Goal: Task Accomplishment & Management: Manage account settings

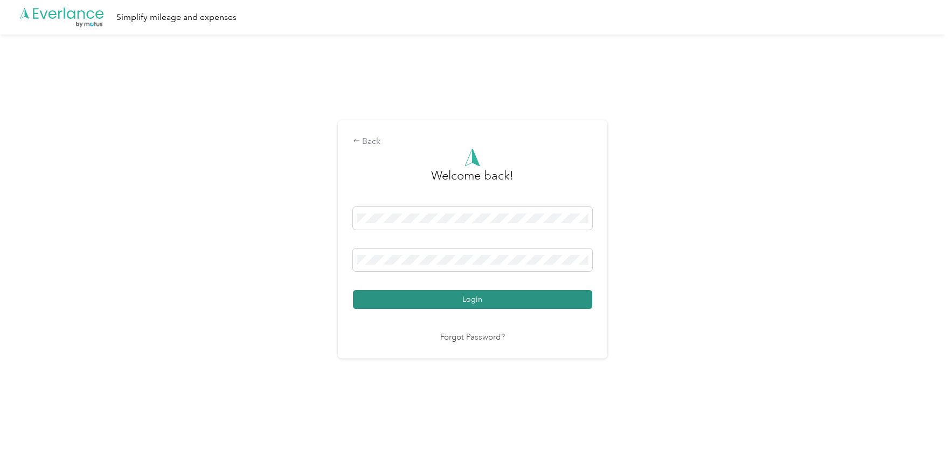
click at [478, 291] on button "Login" at bounding box center [472, 299] width 239 height 19
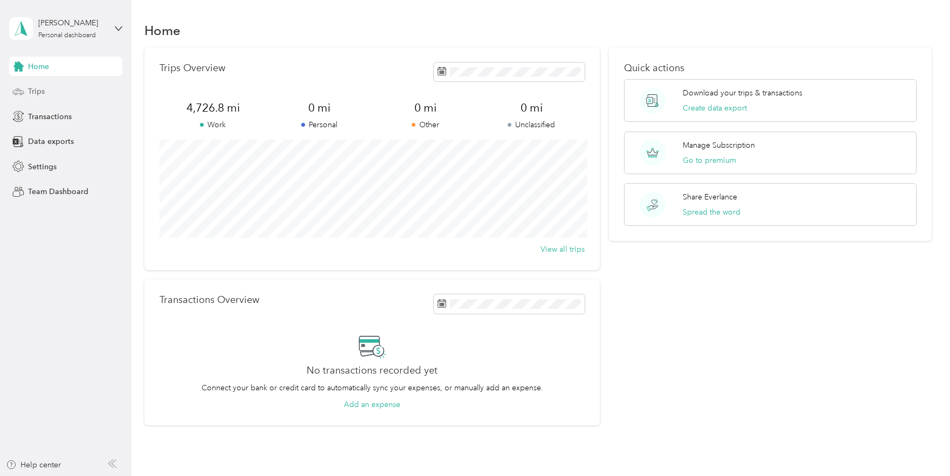
click at [43, 89] on span "Trips" at bounding box center [36, 91] width 17 height 11
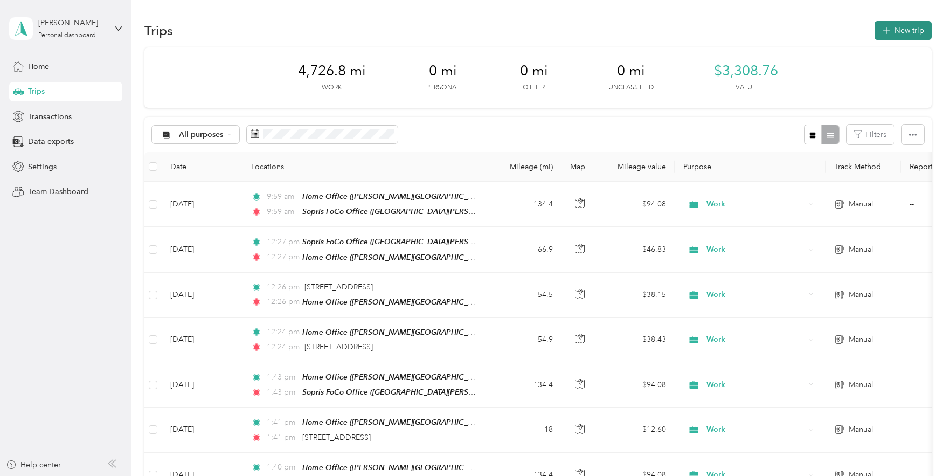
click at [888, 37] on button "New trip" at bounding box center [903, 30] width 57 height 19
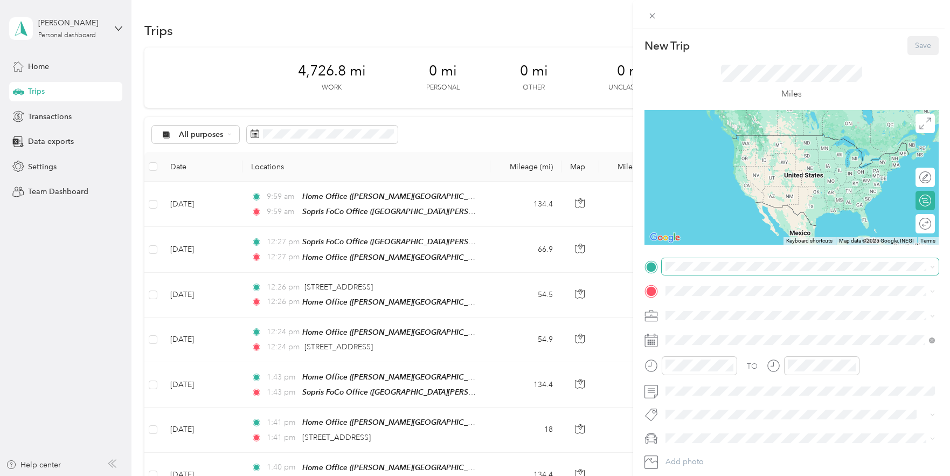
click at [740, 260] on span at bounding box center [800, 266] width 277 height 17
click at [726, 313] on div "Home [GEOGRAPHIC_DATA][PERSON_NAME], [US_STATE], [GEOGRAPHIC_DATA]" at bounding box center [808, 316] width 245 height 34
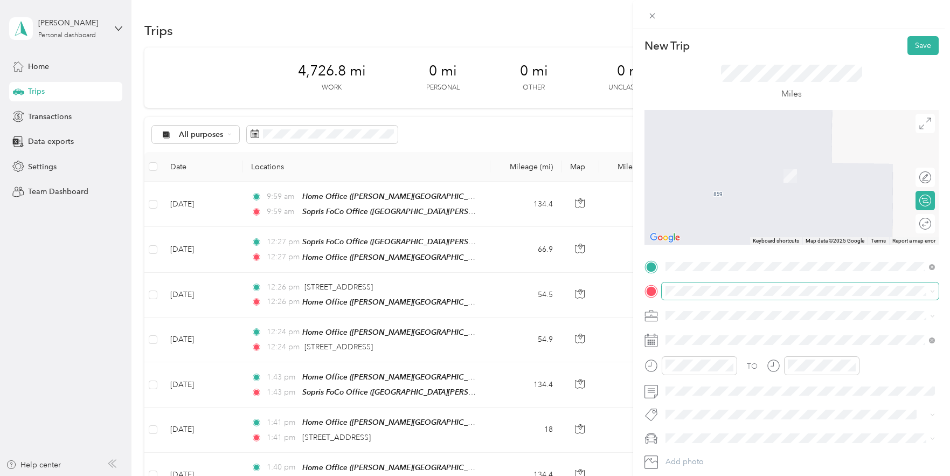
click at [723, 285] on span at bounding box center [800, 290] width 277 height 17
click at [729, 370] on div "Sopris FoCo Office [STREET_ADDRESS][PERSON_NAME][PERSON_NAME][US_STATE]" at bounding box center [808, 387] width 245 height 34
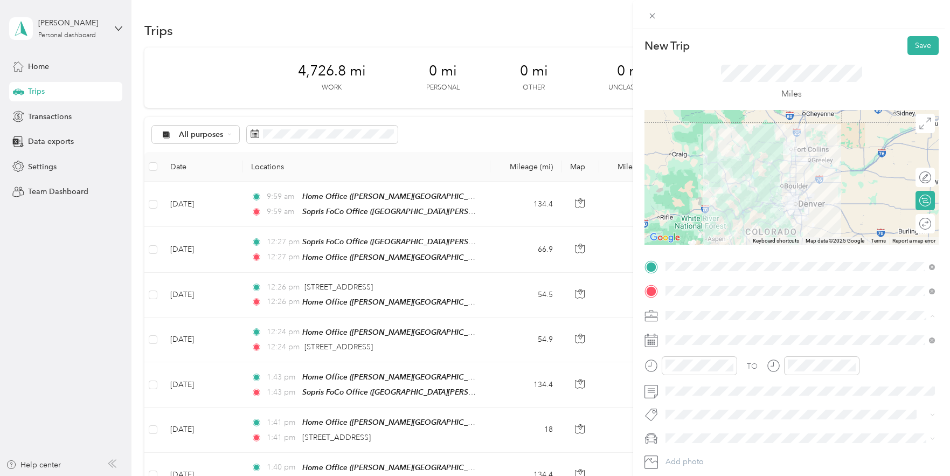
click at [679, 332] on span "Work" at bounding box center [678, 334] width 18 height 9
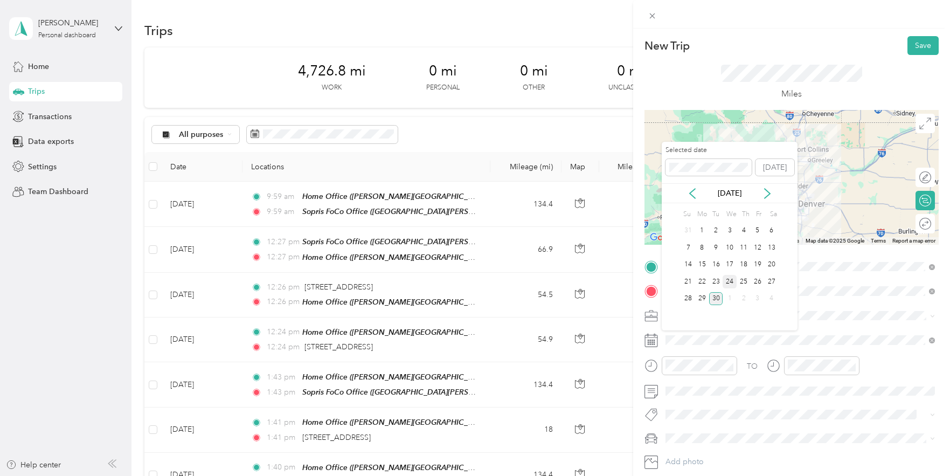
click at [732, 279] on div "24" at bounding box center [730, 281] width 14 height 13
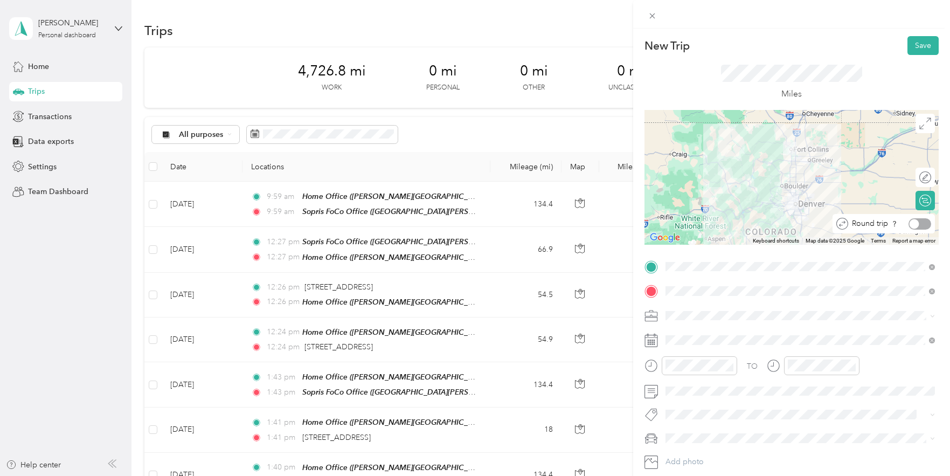
click at [928, 224] on div at bounding box center [920, 223] width 23 height 11
click at [917, 50] on button "Save" at bounding box center [923, 45] width 31 height 19
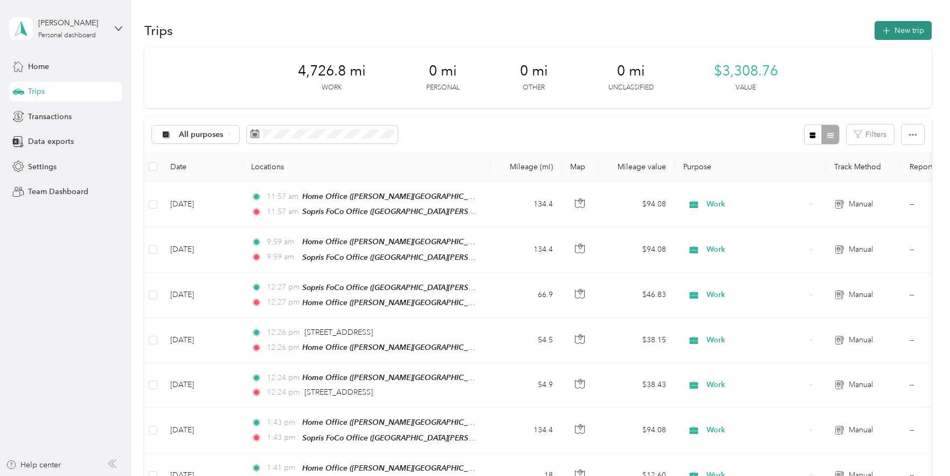
click at [921, 26] on button "New trip" at bounding box center [903, 30] width 57 height 19
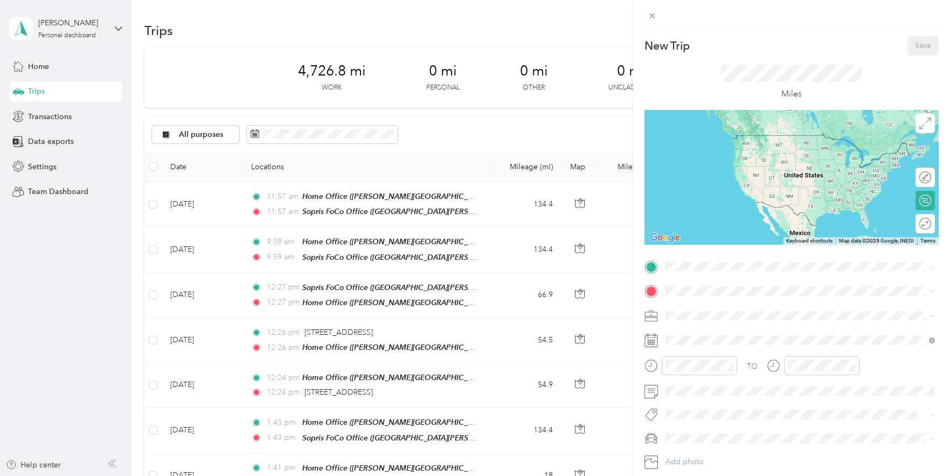
click at [742, 309] on div "Home Office" at bounding box center [808, 310] width 245 height 10
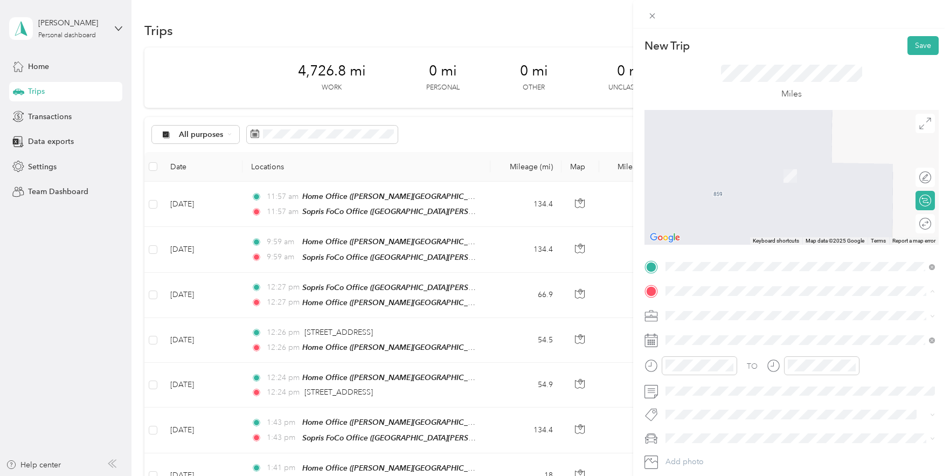
click at [734, 374] on div "Sopris FoCo Office [STREET_ADDRESS][PERSON_NAME][PERSON_NAME][US_STATE]" at bounding box center [808, 391] width 245 height 34
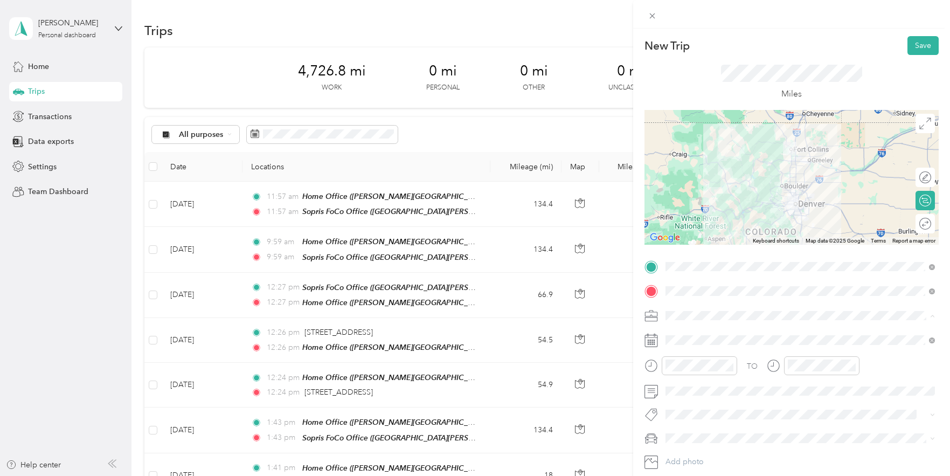
click at [711, 335] on li "Work" at bounding box center [800, 334] width 277 height 19
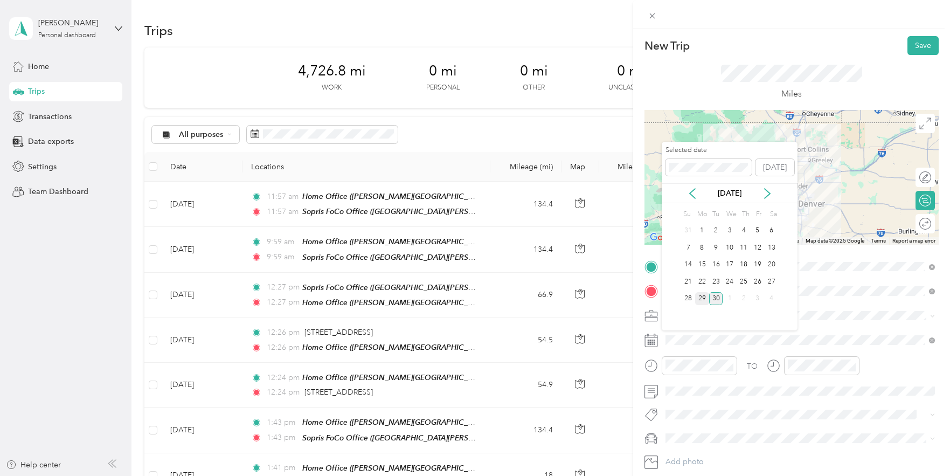
click at [705, 298] on div "29" at bounding box center [702, 298] width 14 height 13
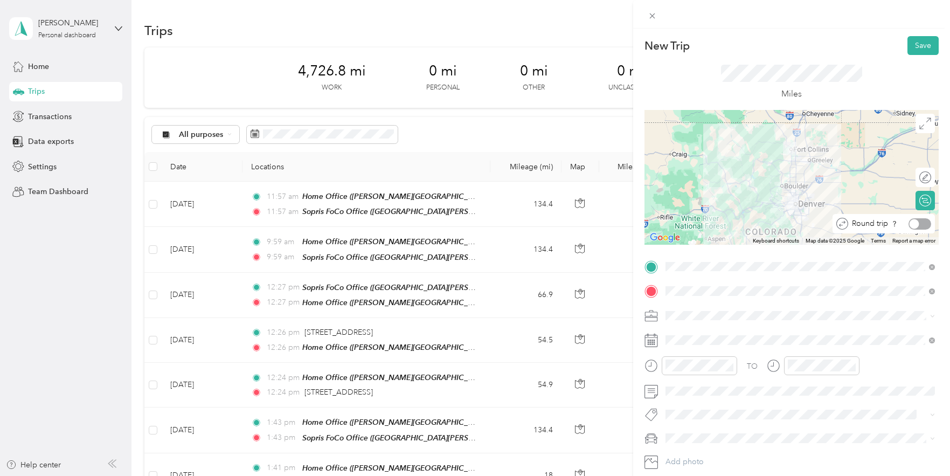
click at [924, 227] on div at bounding box center [920, 223] width 23 height 11
click at [918, 45] on button "Save" at bounding box center [923, 45] width 31 height 19
